Goal: Task Accomplishment & Management: Complete application form

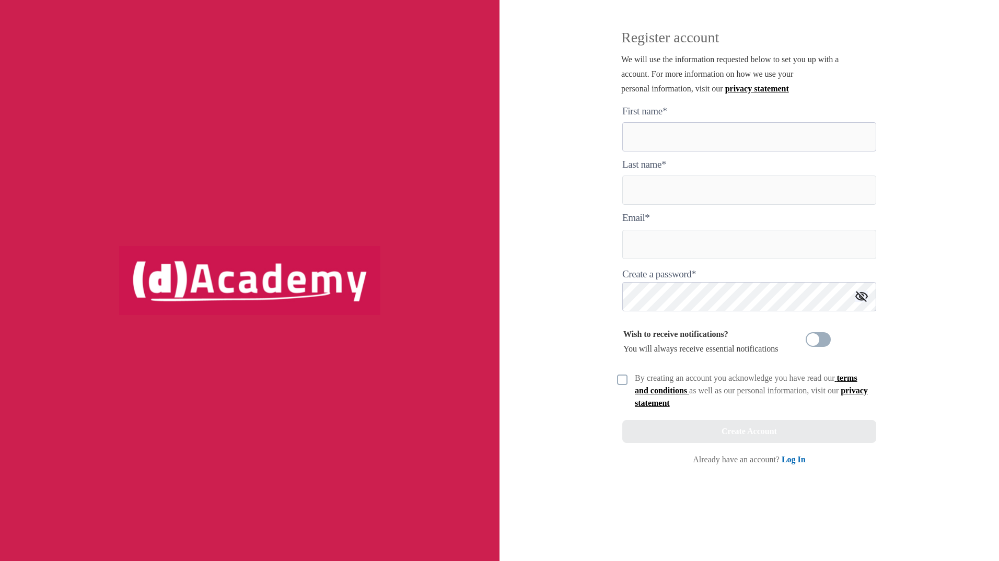
click at [755, 123] on here "text" at bounding box center [749, 136] width 254 height 29
type here "*****"
type input "********"
type input "**********"
click at [622, 379] on img at bounding box center [622, 380] width 10 height 10
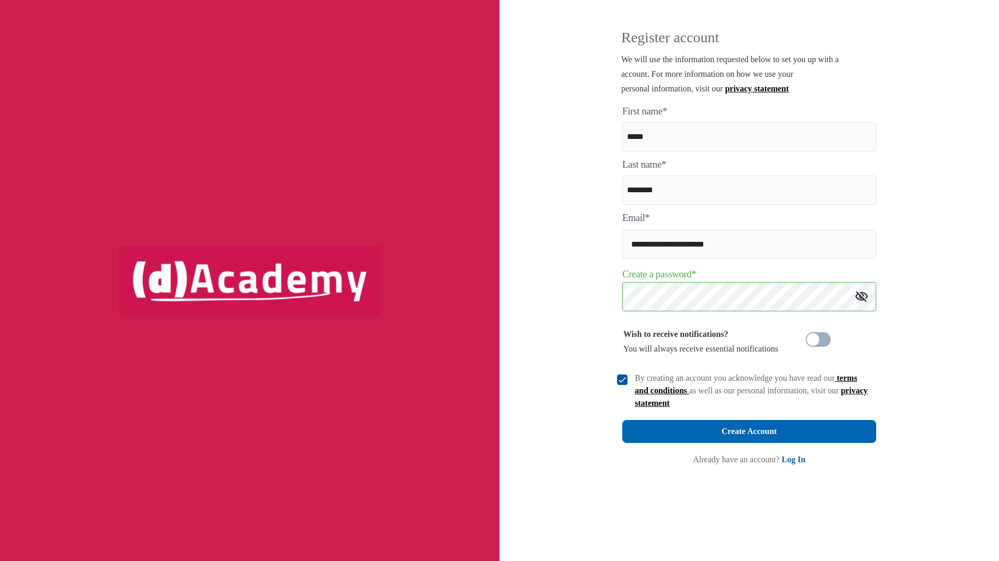
click at [859, 295] on img at bounding box center [861, 296] width 13 height 11
click at [740, 438] on div "Create Account" at bounding box center [749, 431] width 55 height 15
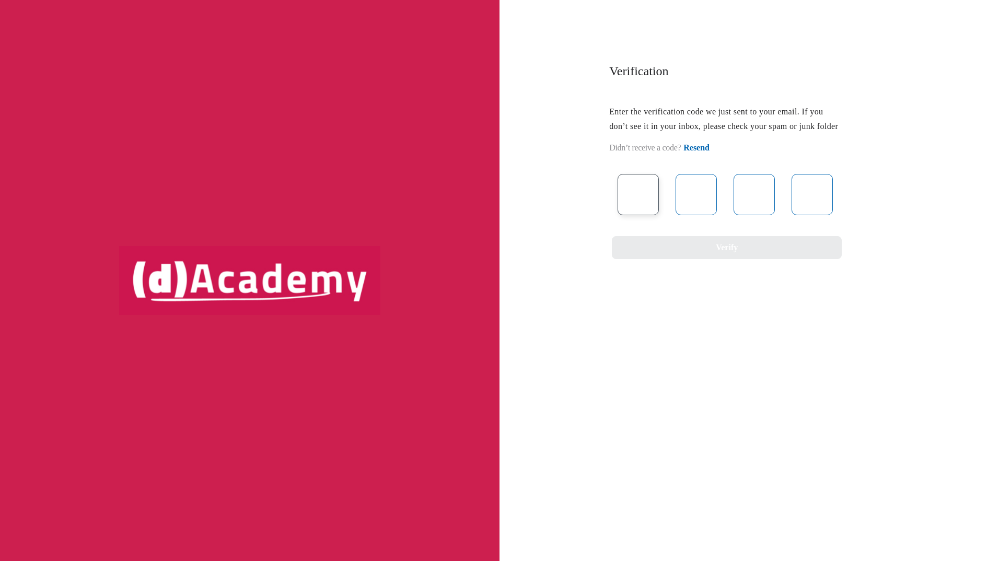
click at [639, 209] on input "text" at bounding box center [638, 194] width 41 height 41
type input "*"
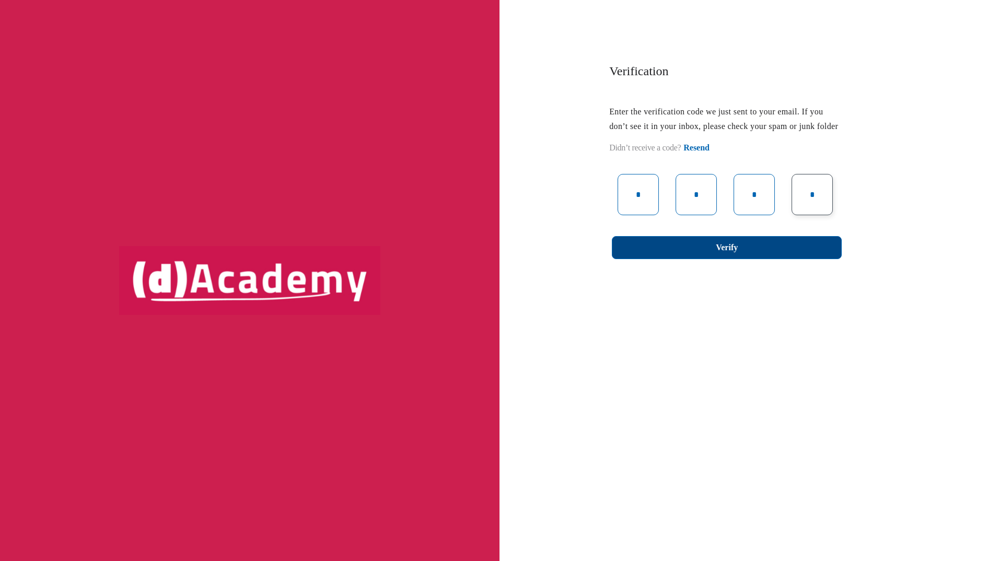
type input "*"
click at [656, 259] on button "Verify" at bounding box center [727, 247] width 230 height 23
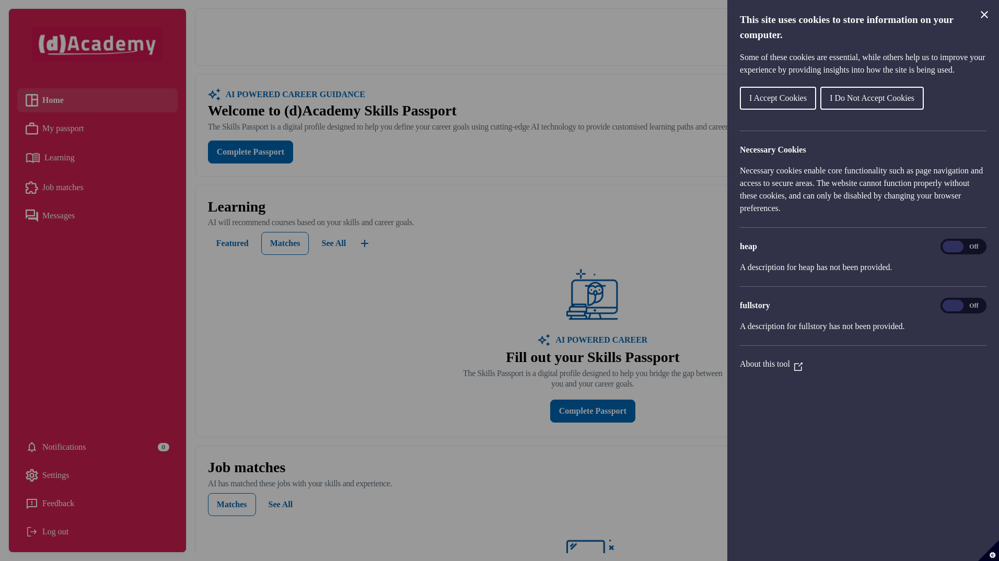
click at [799, 102] on span "I Accept Cookies" at bounding box center [777, 98] width 57 height 9
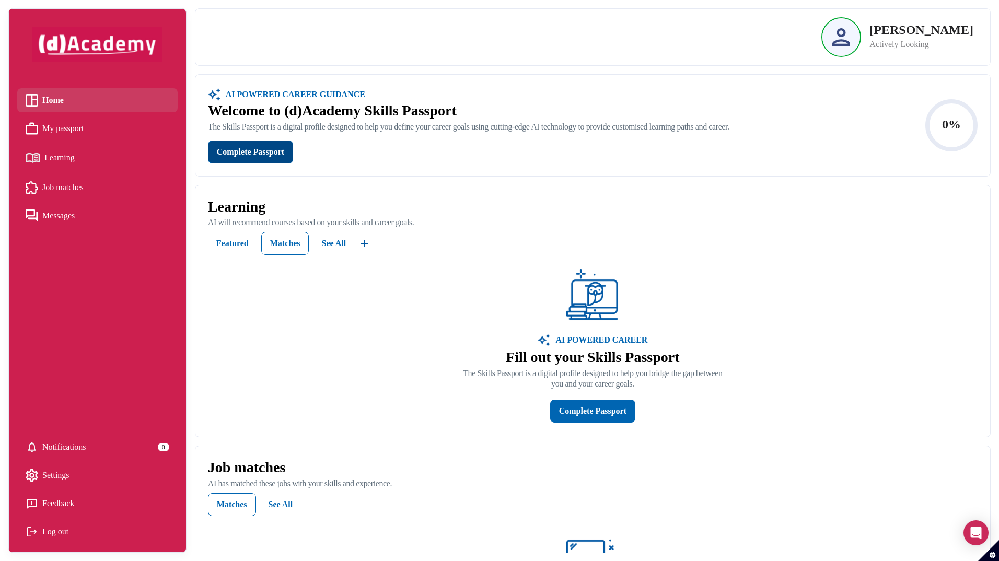
click at [281, 150] on div "Complete Passport" at bounding box center [250, 152] width 67 height 15
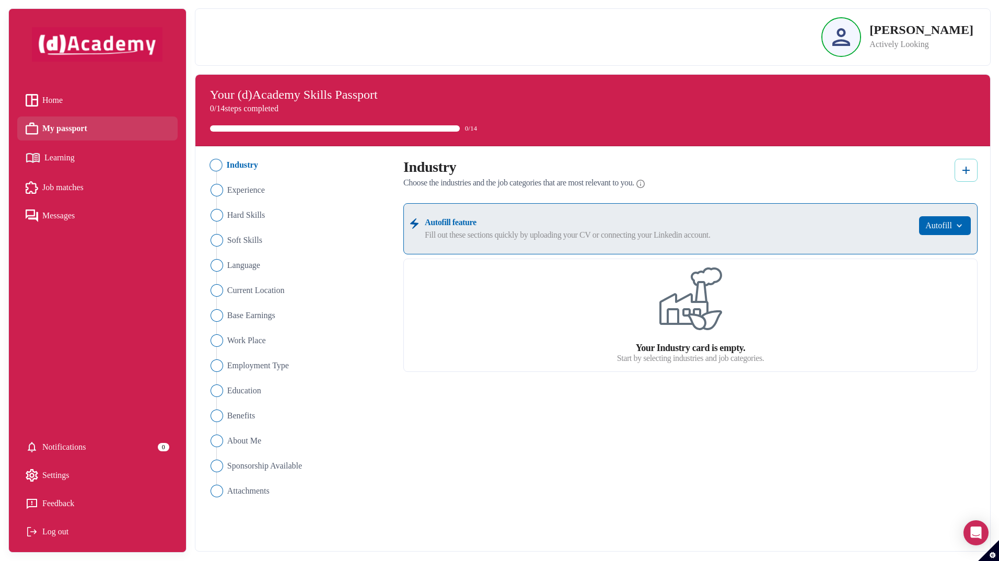
click at [977, 171] on button at bounding box center [966, 170] width 23 height 23
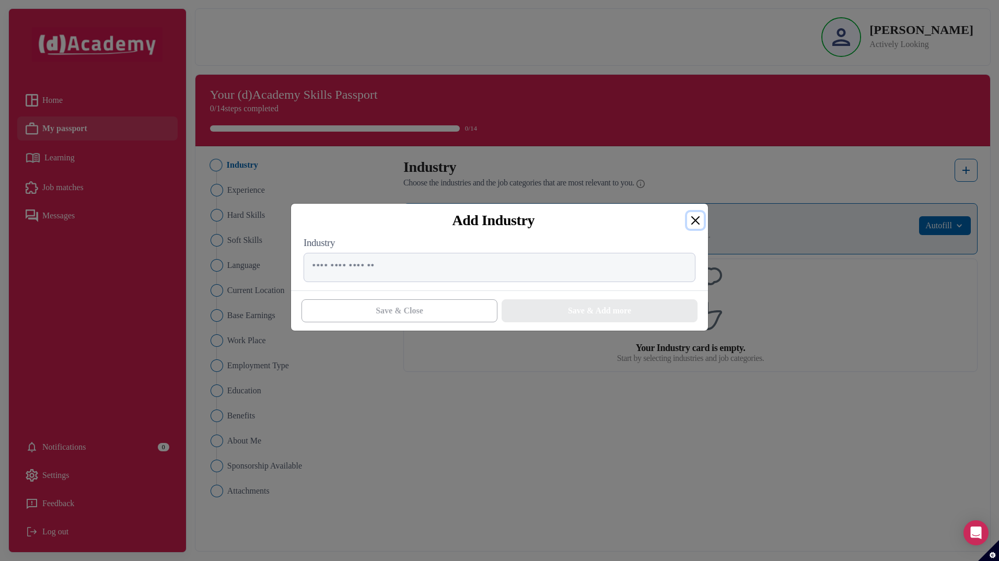
click at [700, 219] on button "Close" at bounding box center [695, 220] width 17 height 17
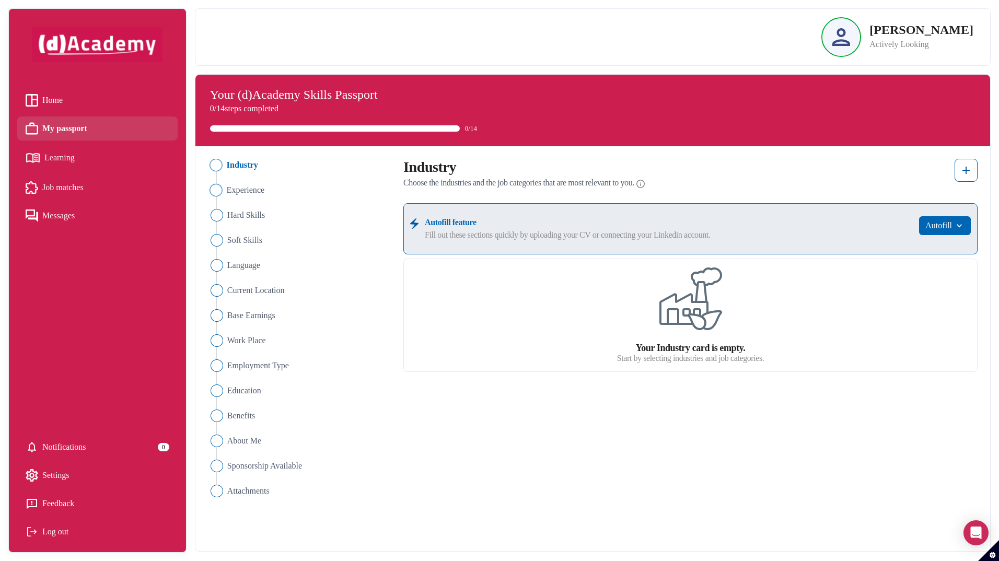
click at [221, 195] on img "Close" at bounding box center [216, 190] width 13 height 13
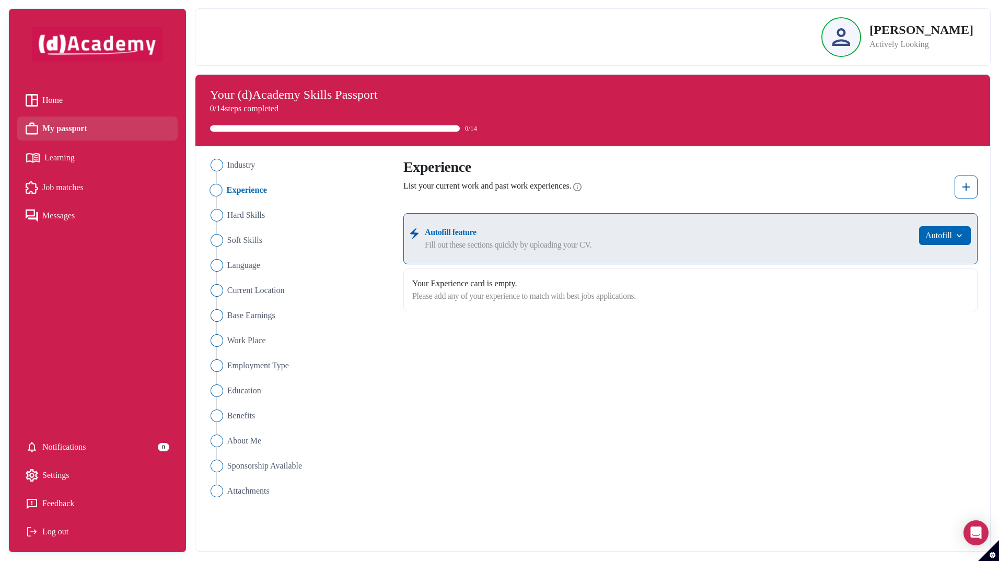
click at [213, 222] on ul "Industry Experience Hard Skills Soft Skills Language Current Location Base Earn…" at bounding box center [299, 328] width 183 height 339
click at [214, 218] on img "Close" at bounding box center [216, 215] width 13 height 13
